Goal: Transaction & Acquisition: Purchase product/service

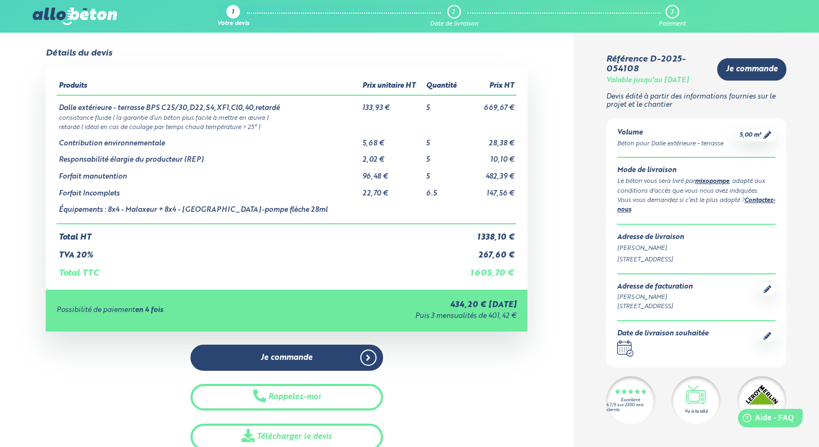
scroll to position [25, 0]
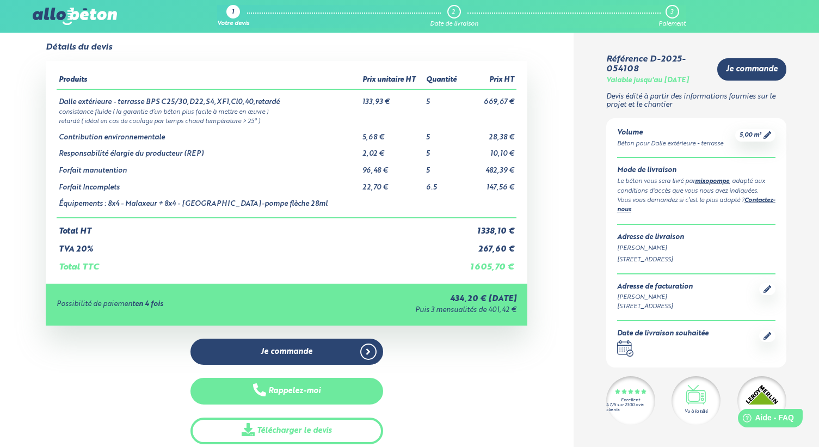
click at [301, 390] on button "Rappelez-moi" at bounding box center [286, 391] width 193 height 27
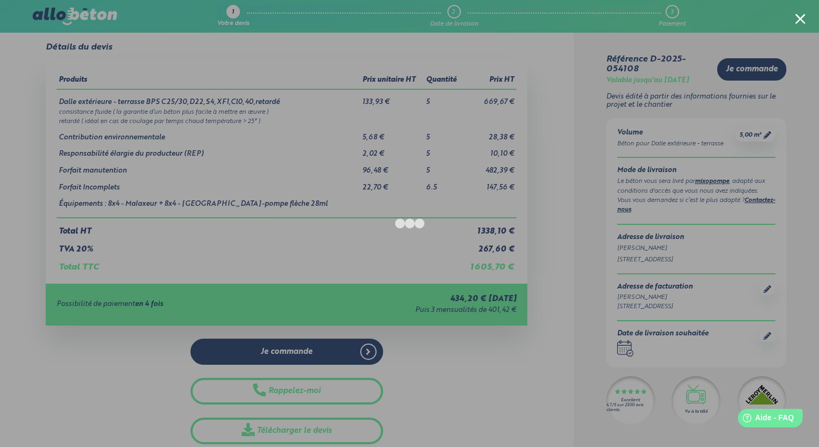
click at [132, 367] on div at bounding box center [409, 223] width 819 height 447
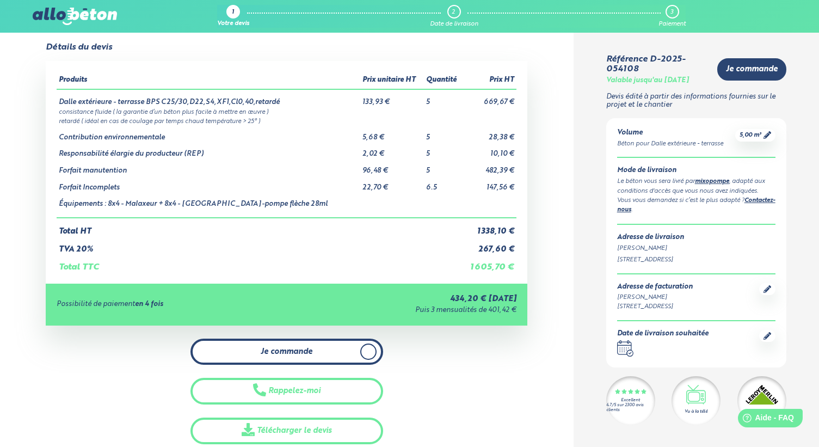
click at [310, 351] on span "Je commande" at bounding box center [287, 351] width 52 height 9
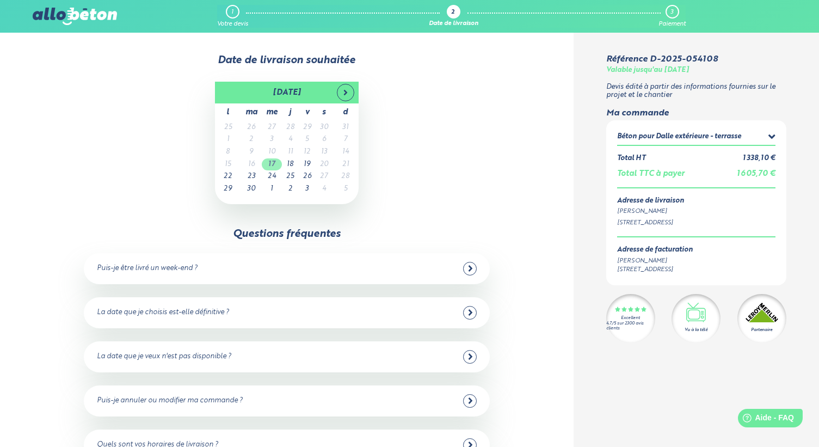
click at [272, 164] on td "17" at bounding box center [272, 164] width 20 height 13
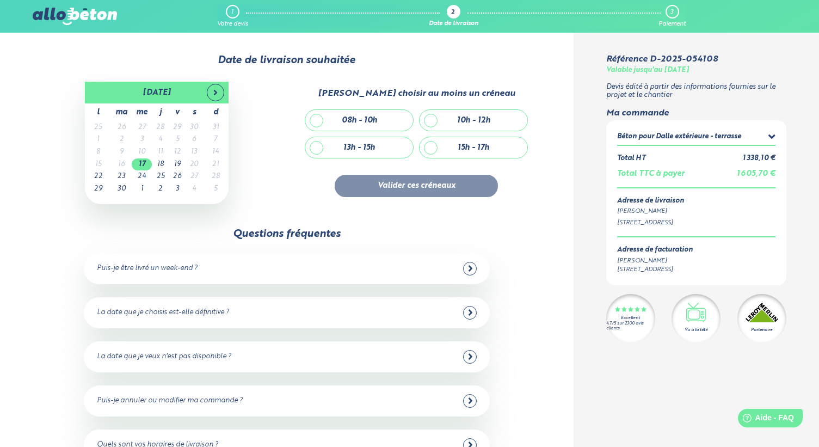
click at [317, 119] on div "08h - 10h" at bounding box center [359, 120] width 108 height 21
checkbox input "true"
click at [406, 184] on button "Valider ces créneaux" at bounding box center [416, 186] width 163 height 22
